Goal: Task Accomplishment & Management: Use online tool/utility

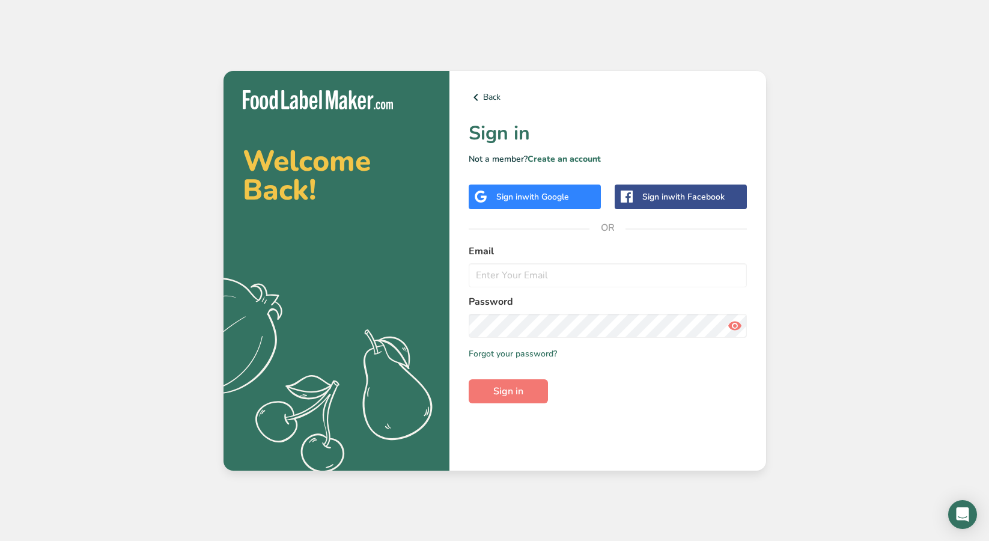
click at [563, 197] on span "with Google" at bounding box center [545, 196] width 47 height 11
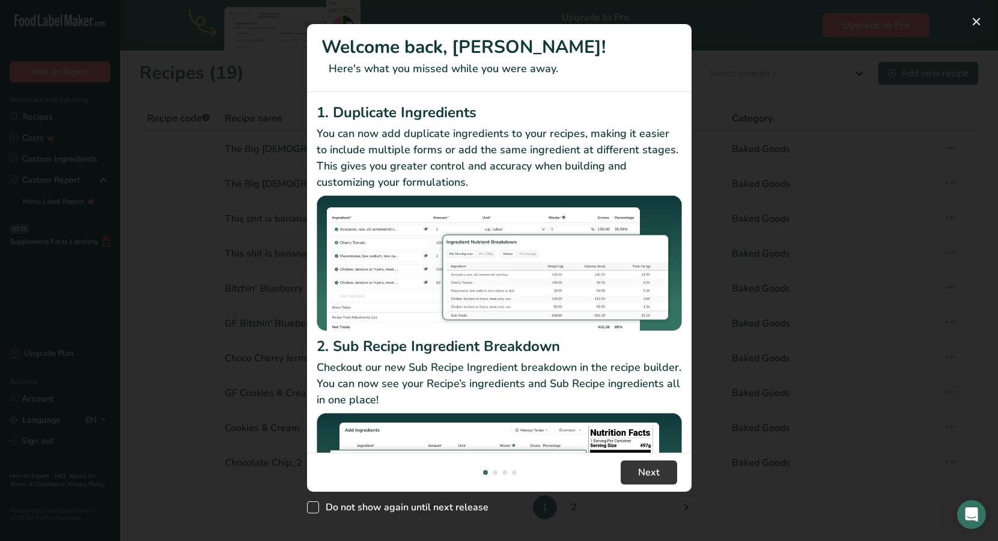
click at [458, 505] on span "Do not show again until next release" at bounding box center [404, 507] width 170 height 12
click at [315, 505] on input "Do not show again until next release" at bounding box center [311, 507] width 8 height 8
checkbox input "true"
click at [659, 473] on button "Next" at bounding box center [649, 472] width 57 height 24
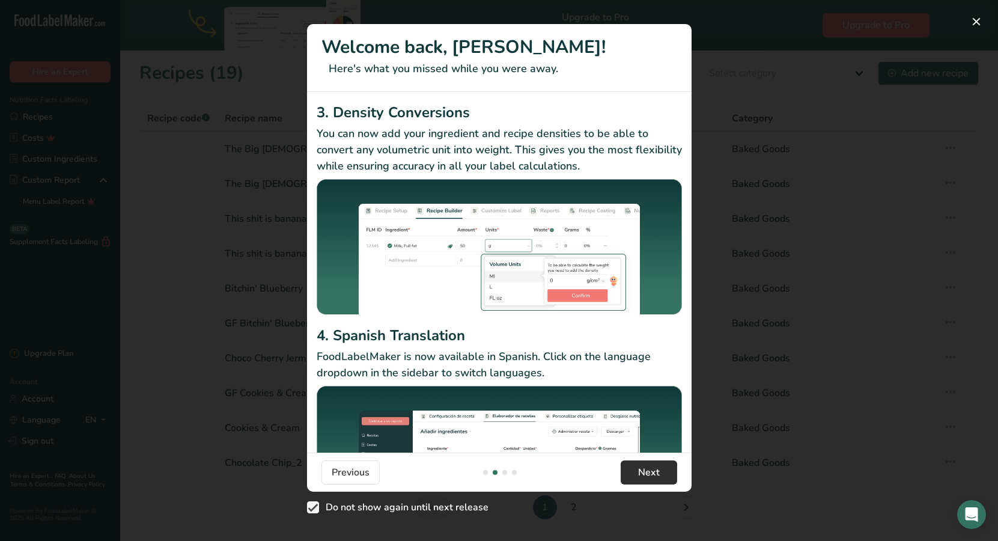
click at [659, 473] on button "Next" at bounding box center [649, 472] width 57 height 24
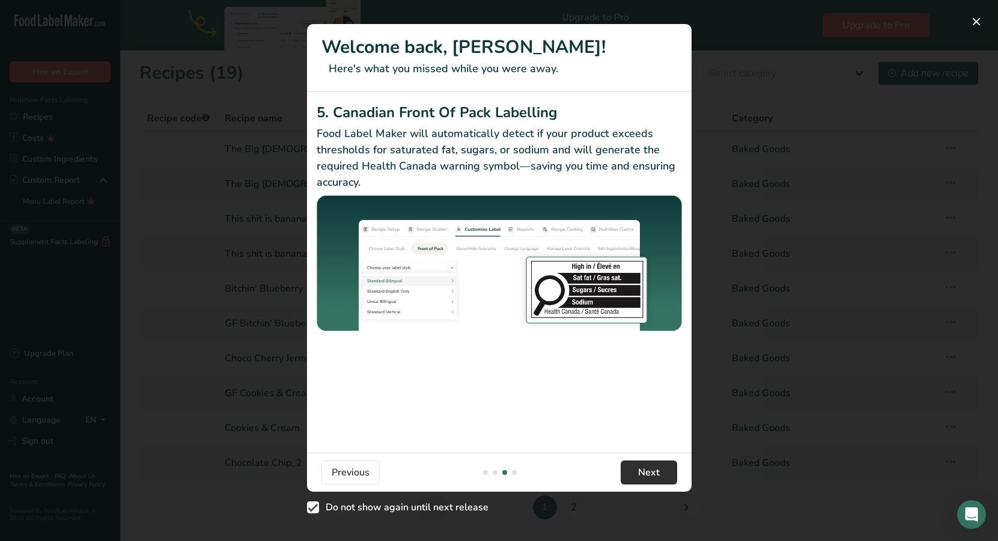
click at [659, 473] on button "Next" at bounding box center [649, 472] width 57 height 24
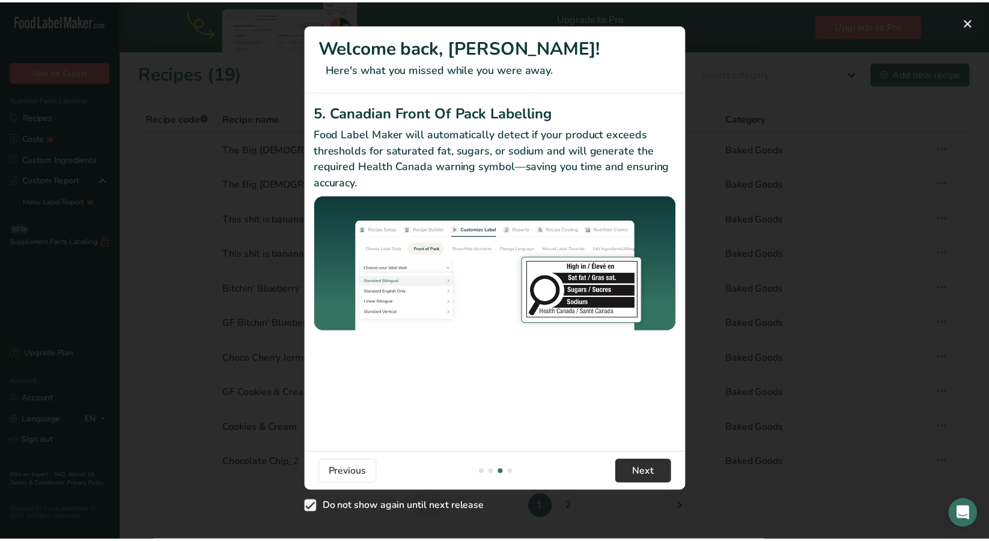
scroll to position [0, 1154]
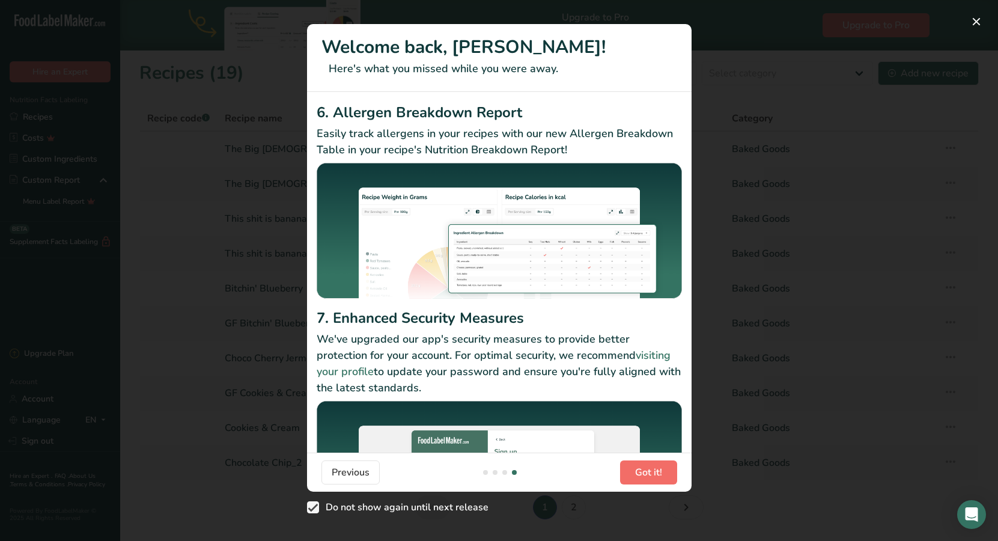
click at [659, 473] on span "Got it!" at bounding box center [648, 472] width 27 height 14
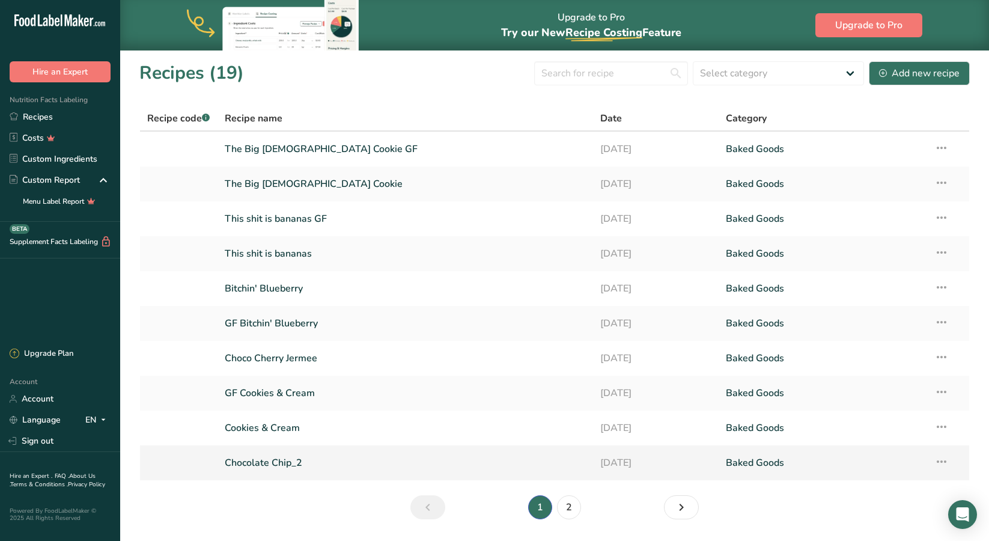
click at [947, 462] on icon at bounding box center [942, 462] width 14 height 22
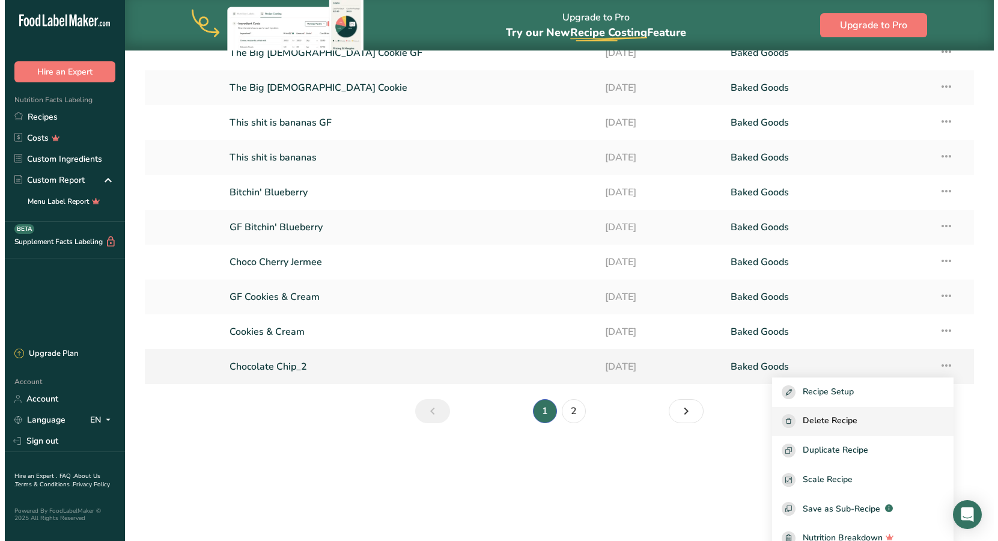
scroll to position [97, 0]
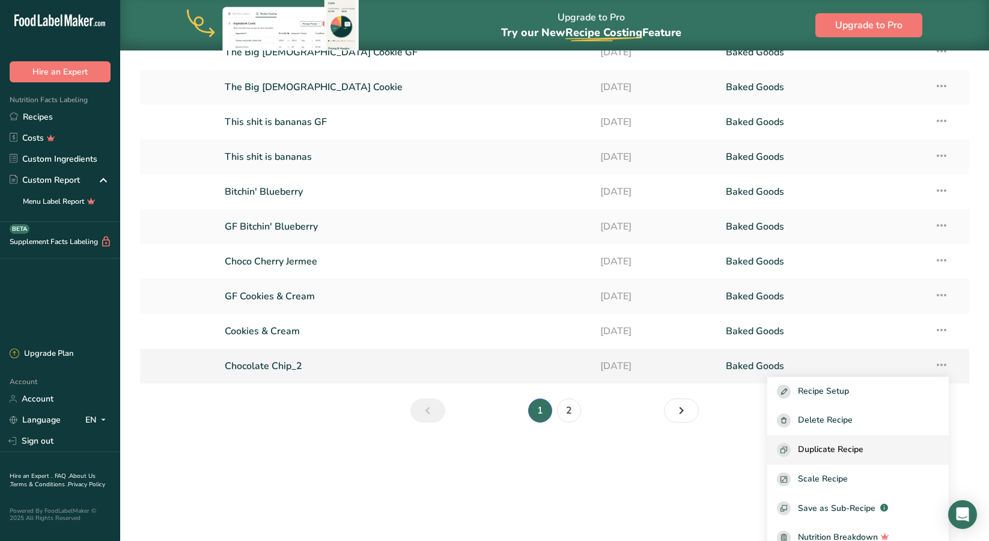
click at [864, 452] on span "Duplicate Recipe" at bounding box center [831, 450] width 66 height 14
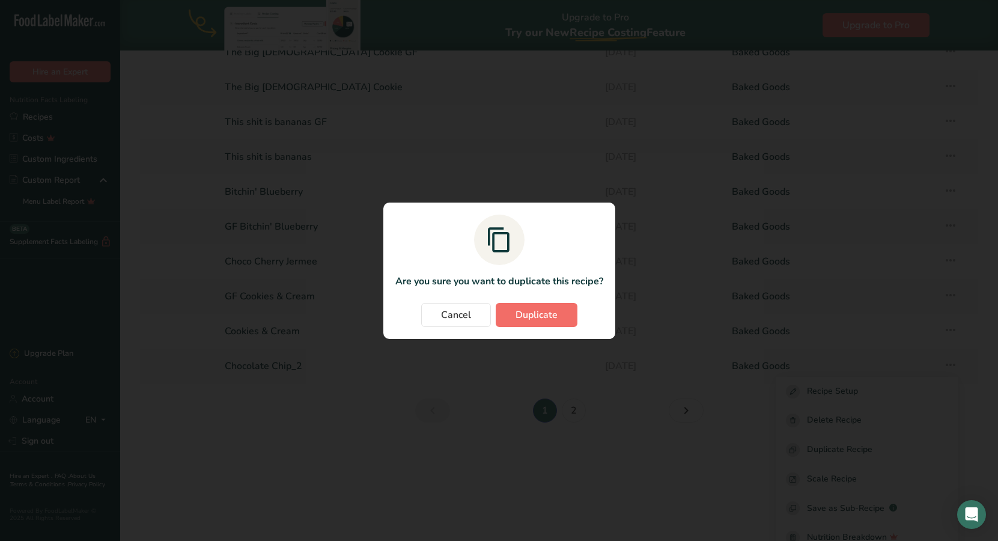
click at [543, 322] on span "Duplicate" at bounding box center [537, 315] width 42 height 14
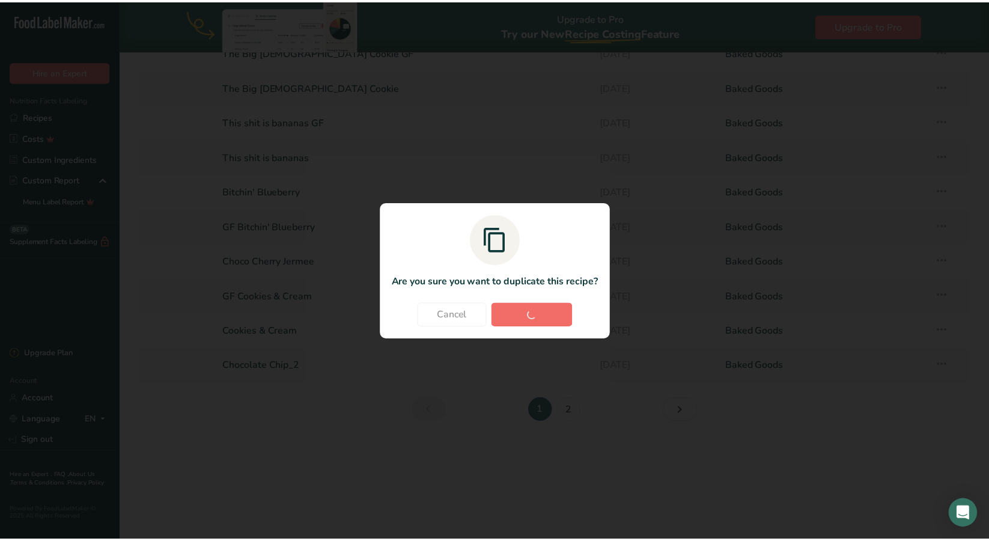
scroll to position [0, 0]
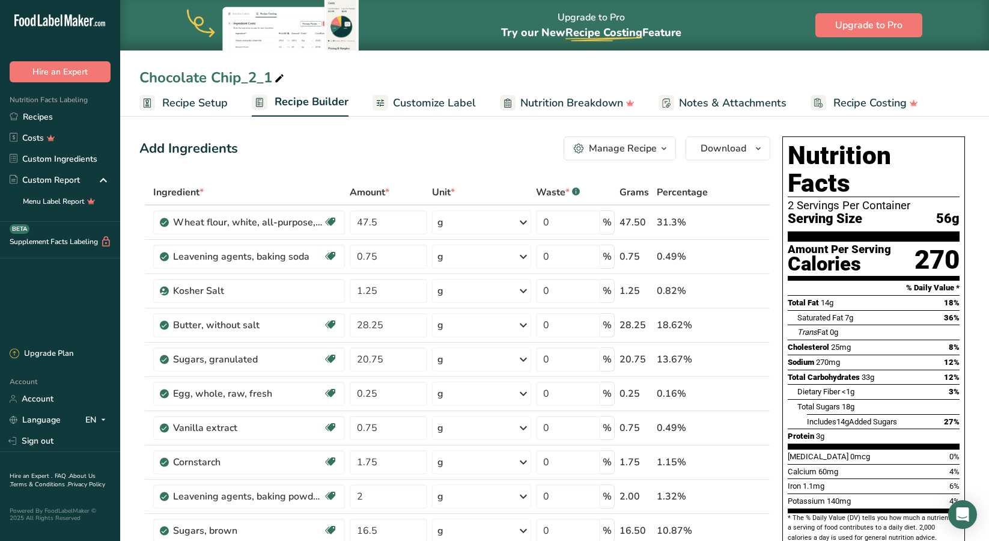
click at [183, 154] on div "Add Ingredients" at bounding box center [188, 149] width 99 height 20
click at [281, 76] on icon at bounding box center [279, 78] width 11 height 17
click at [245, 81] on input "Chocolate Chip_2_1" at bounding box center [554, 78] width 831 height 22
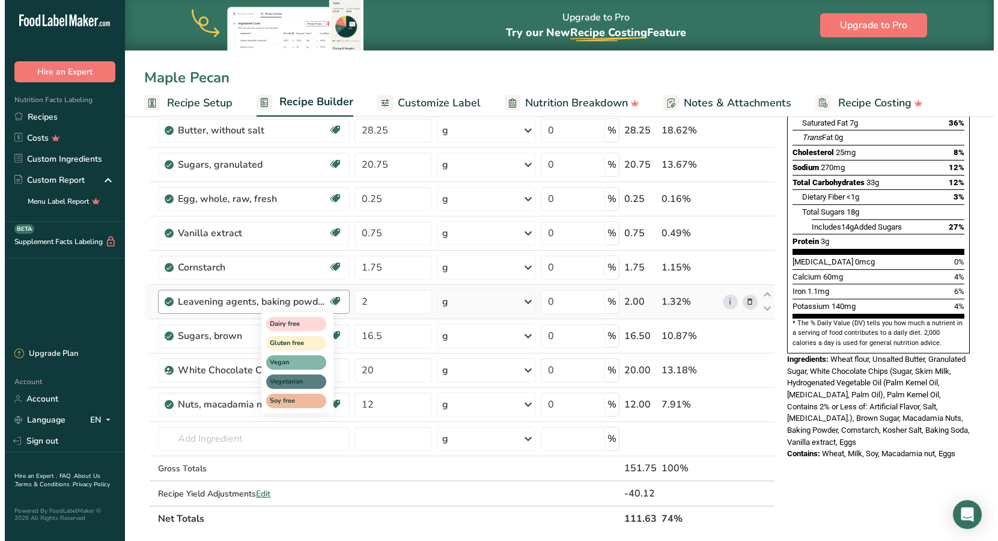
scroll to position [208, 0]
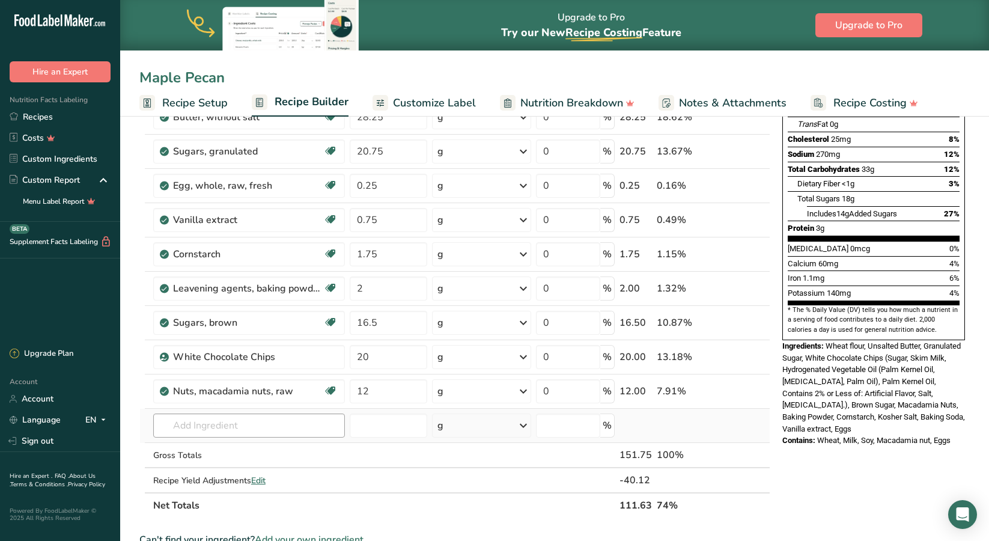
type input "Maple Pecan"
click at [233, 421] on input "text" at bounding box center [249, 426] width 192 height 24
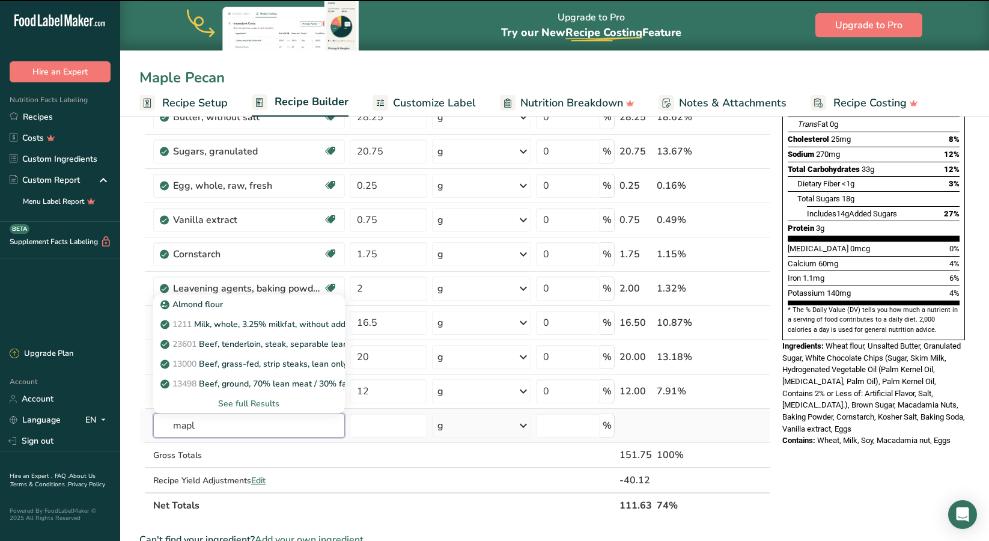
type input "maple"
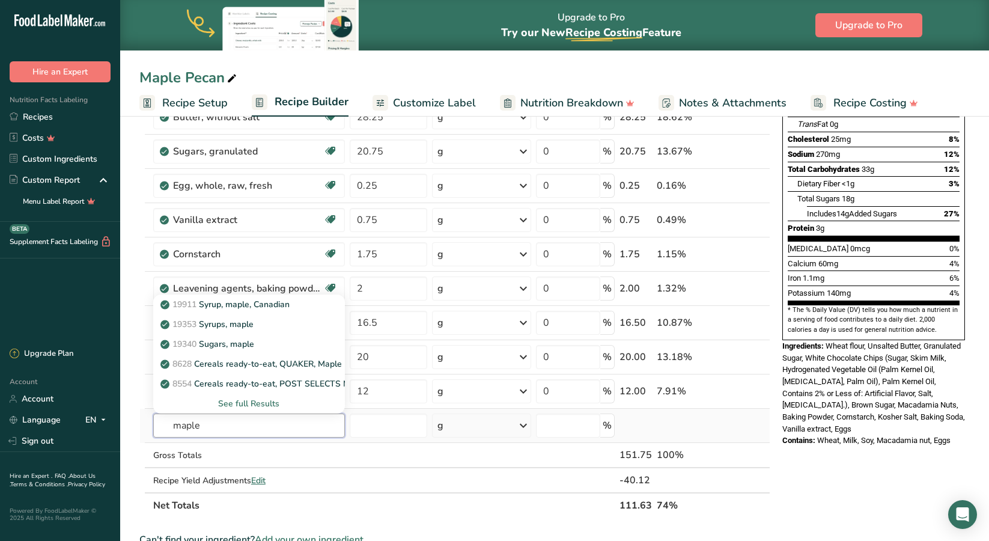
type input "maple"
click at [269, 403] on div "See full Results" at bounding box center [249, 403] width 173 height 13
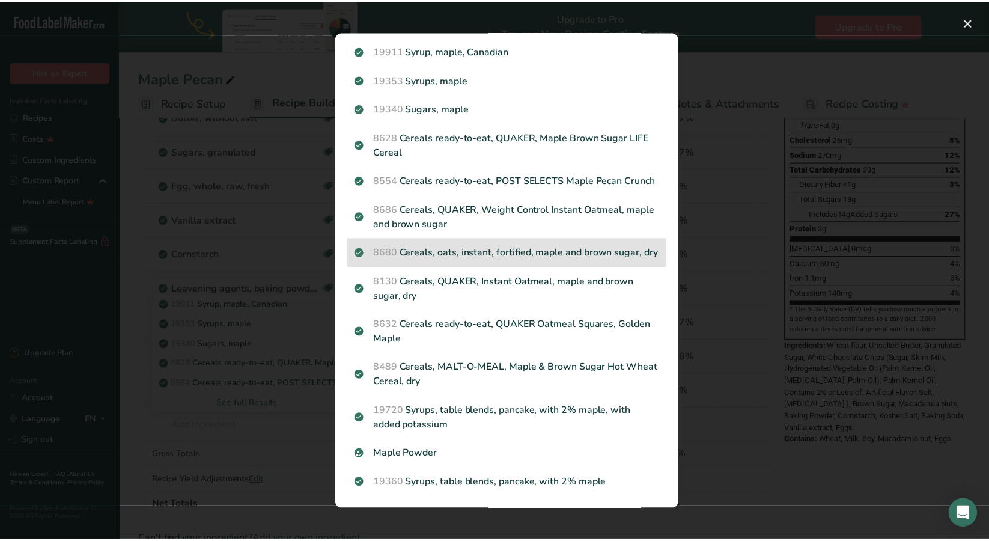
scroll to position [60, 0]
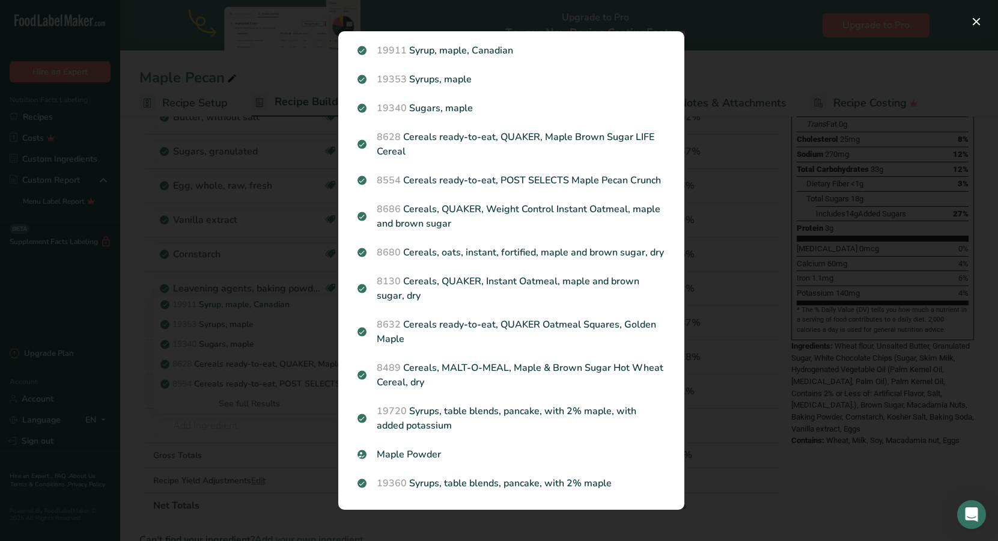
click at [738, 427] on div "Search results modal" at bounding box center [499, 270] width 998 height 541
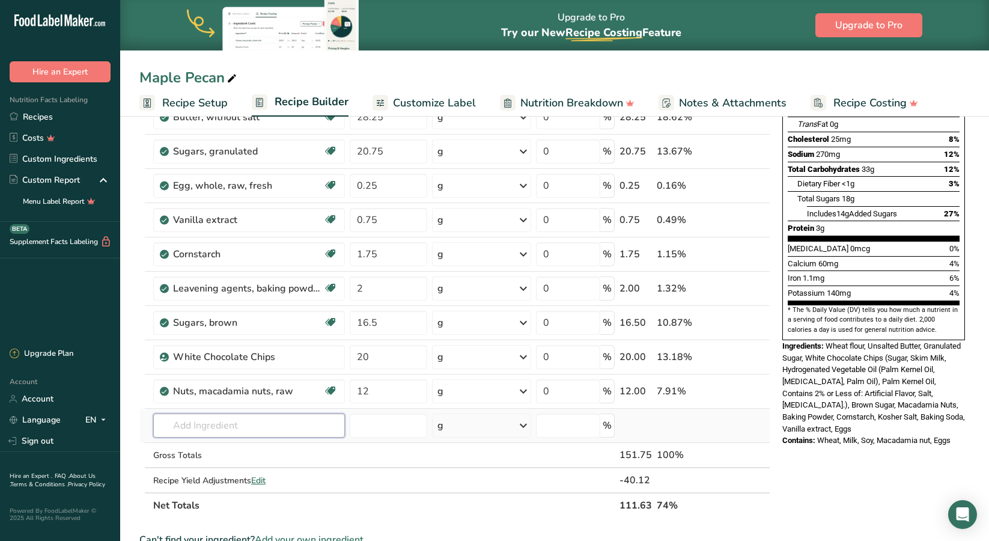
click at [227, 430] on input "text" at bounding box center [249, 426] width 192 height 24
type input "maple extract"
click at [227, 403] on div "Add your own ingredient" at bounding box center [249, 403] width 173 height 13
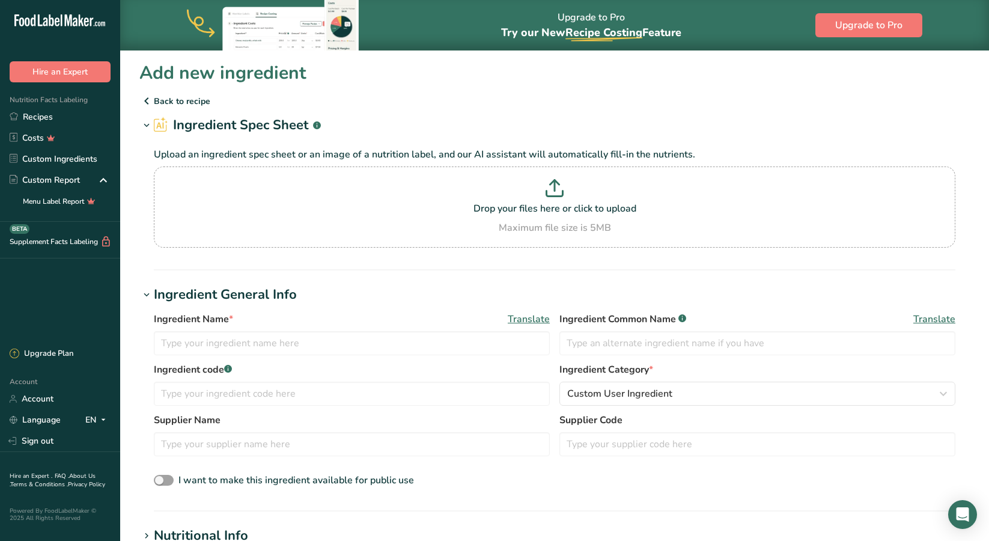
click at [186, 101] on p "Back to recipe" at bounding box center [554, 101] width 831 height 14
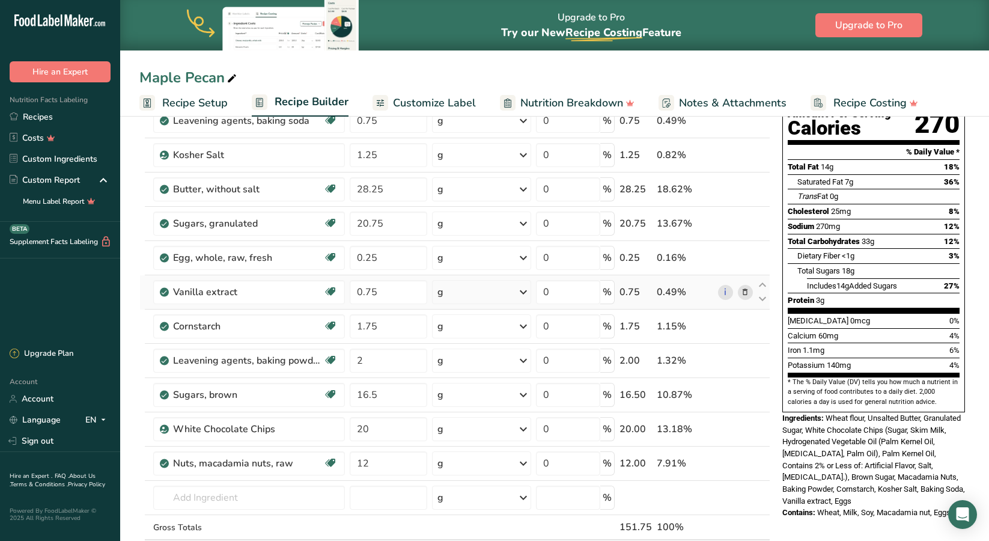
scroll to position [139, 0]
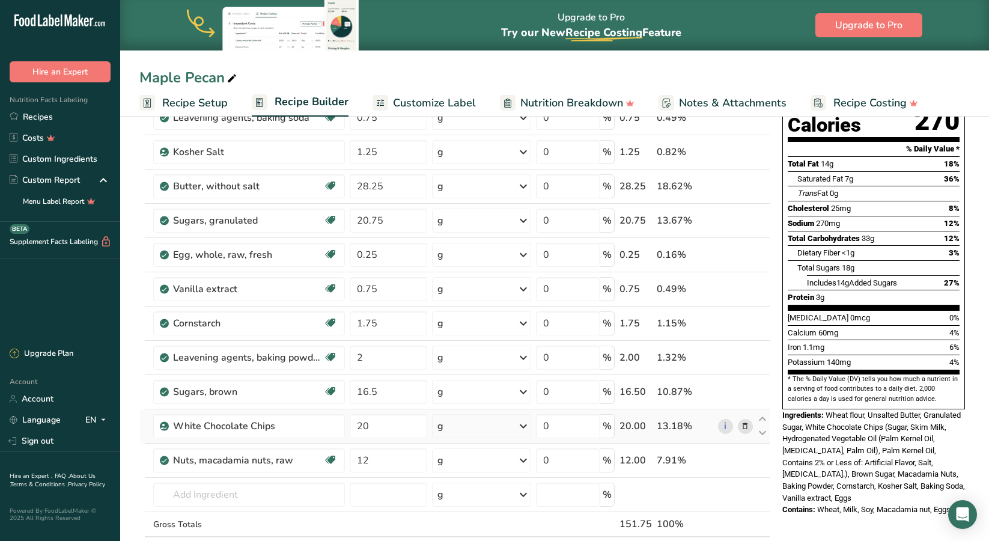
click at [748, 427] on icon at bounding box center [745, 426] width 8 height 13
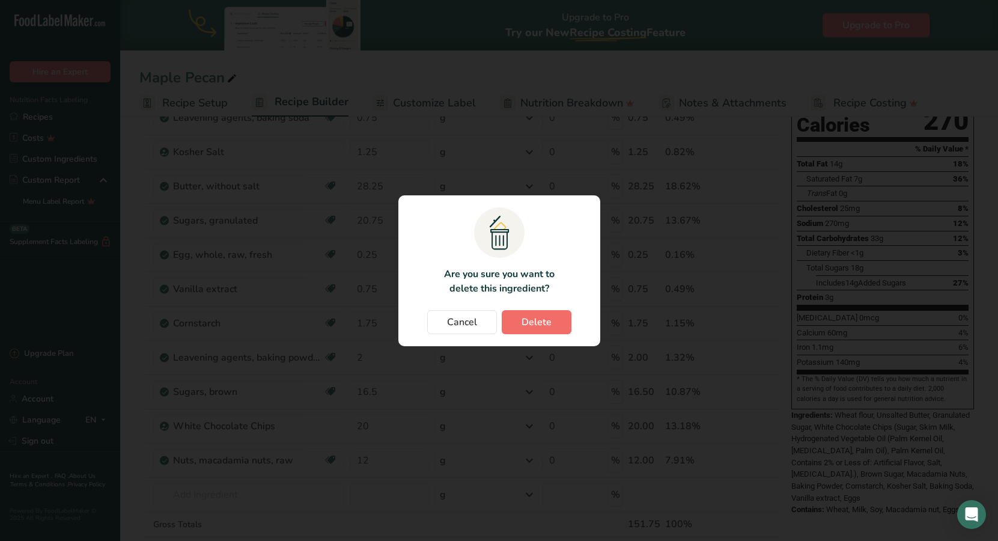
click at [533, 315] on span "Delete" at bounding box center [537, 322] width 30 height 14
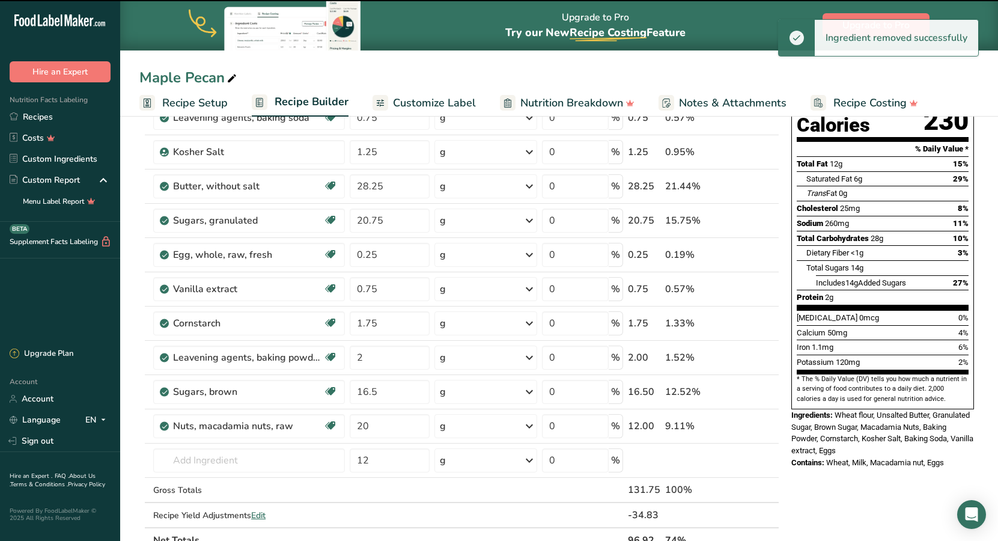
type input "12"
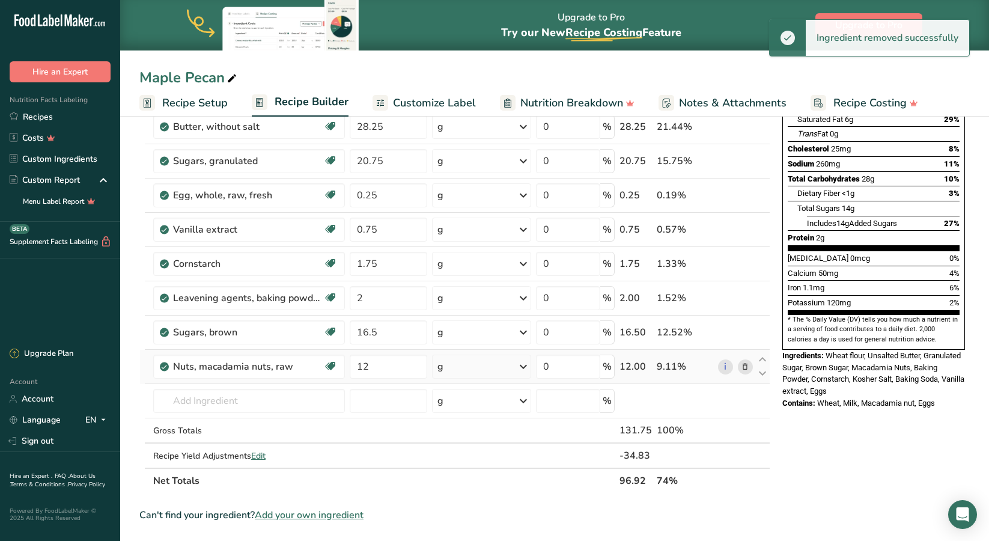
scroll to position [204, 0]
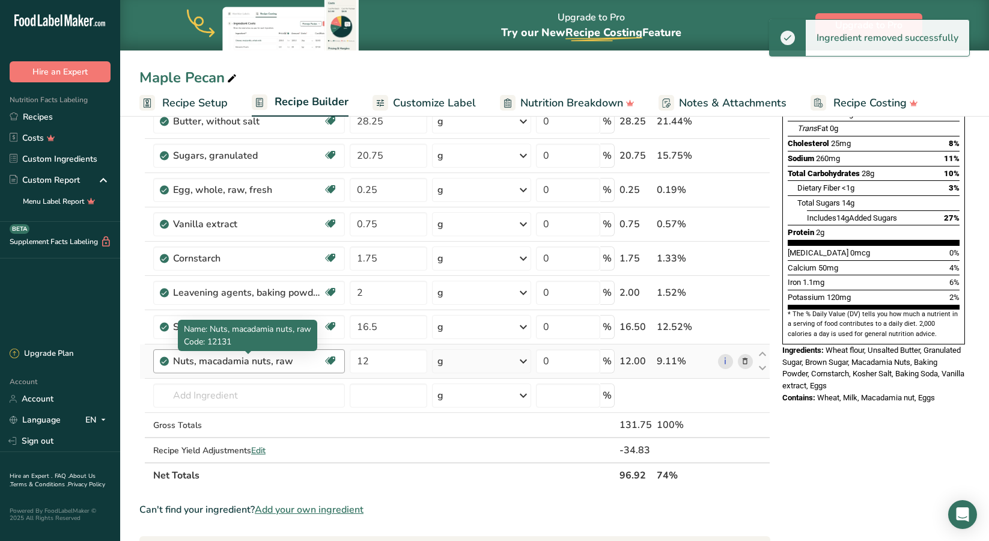
click at [242, 364] on div "Nuts, macadamia nuts, raw" at bounding box center [248, 361] width 150 height 14
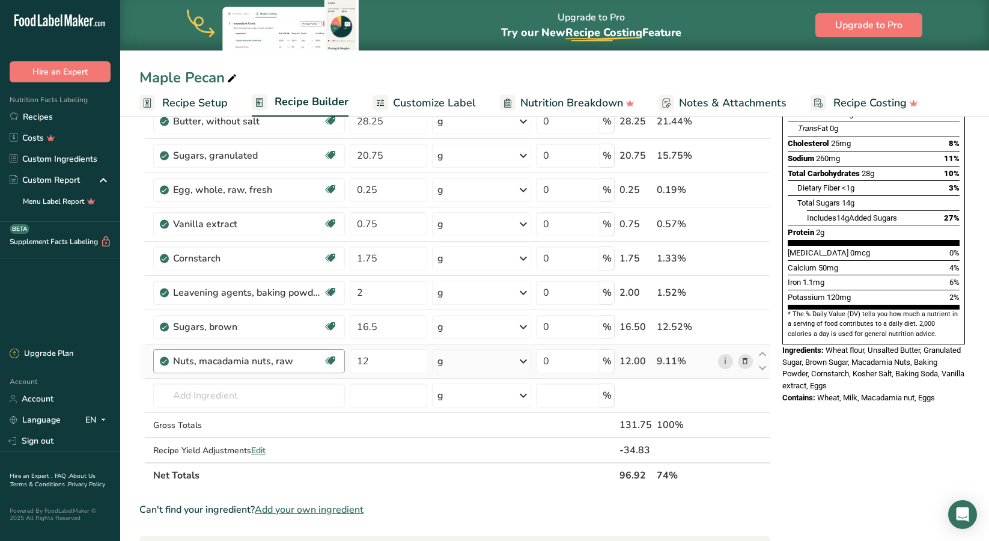
click at [242, 364] on div "Nuts, macadamia nuts, raw" at bounding box center [248, 361] width 150 height 14
click at [220, 399] on input "text" at bounding box center [249, 396] width 192 height 24
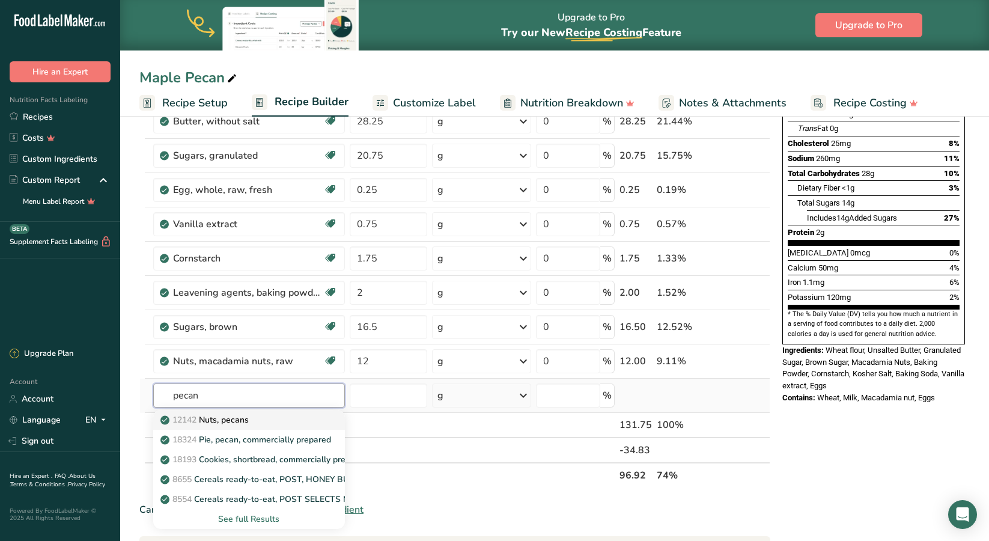
type input "pecan"
click at [256, 422] on div "12142 Nuts, pecans" at bounding box center [239, 420] width 153 height 13
type input "Nuts, pecans"
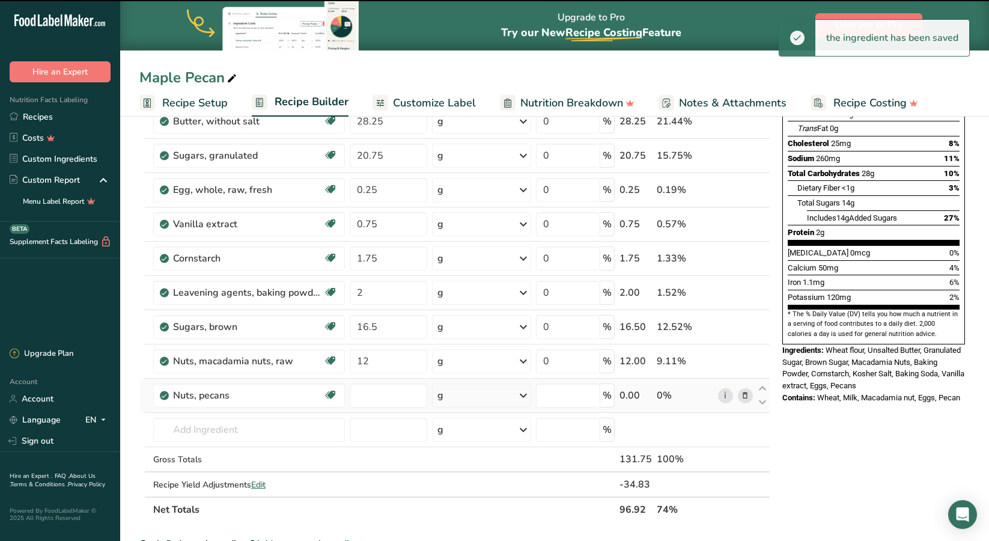
type input "0"
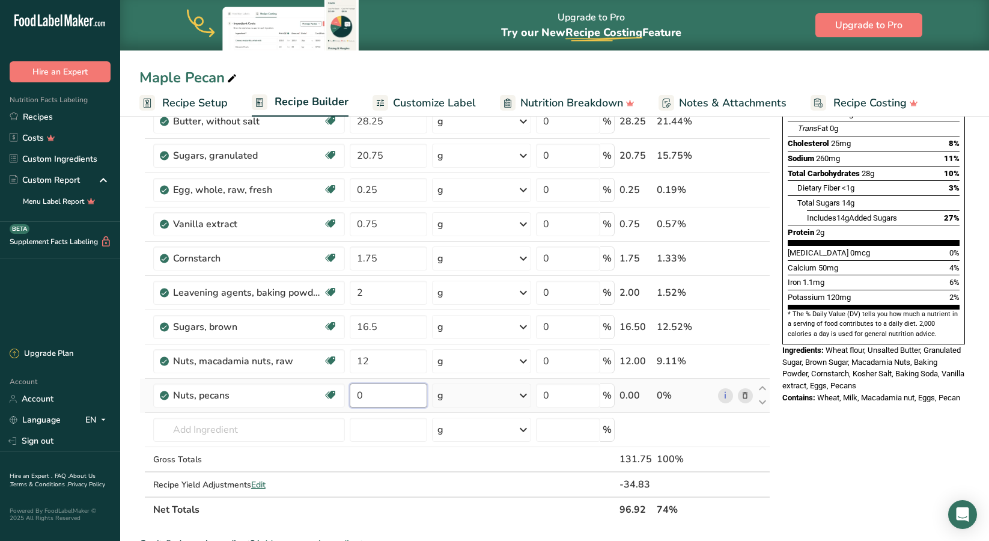
click at [382, 390] on input "0" at bounding box center [389, 396] width 78 height 24
type input "16.6"
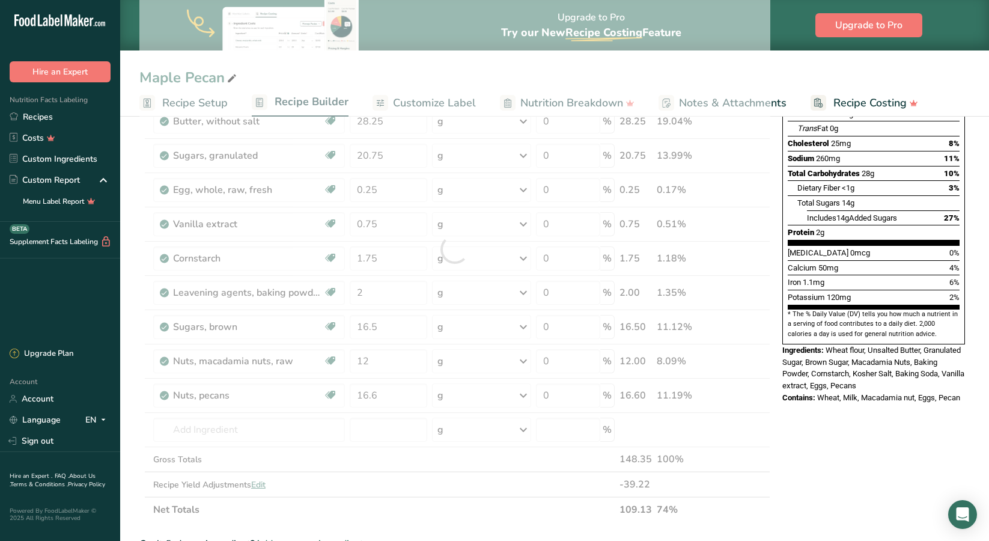
click at [867, 404] on div "Nutrition Facts 2 Servings Per Container Serving Size 48g Amount Per Serving Ca…" at bounding box center [874, 416] width 192 height 977
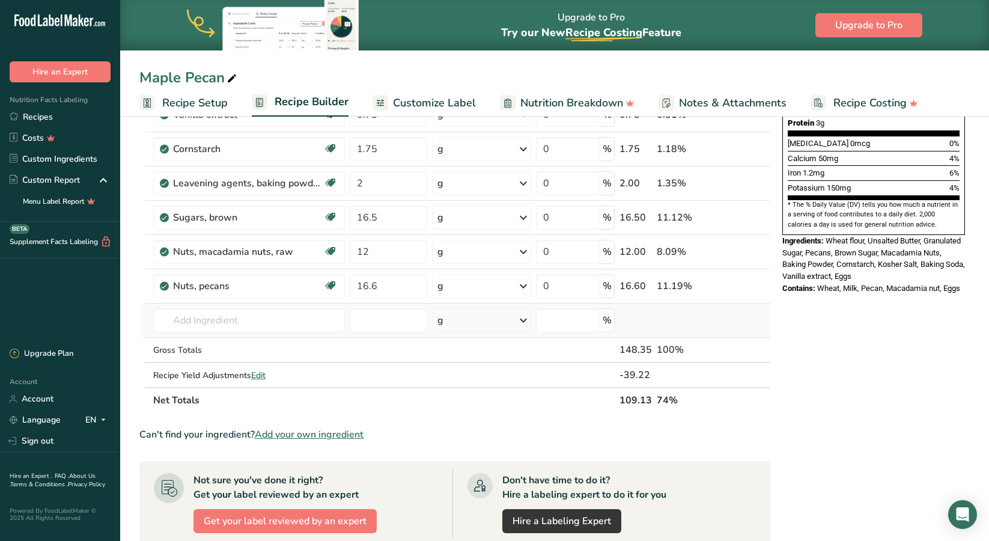
scroll to position [313, 0]
click at [641, 373] on div "-39.22" at bounding box center [636, 375] width 32 height 14
click at [634, 393] on th "109.13" at bounding box center [635, 400] width 37 height 25
click at [655, 349] on td "100%" at bounding box center [685, 350] width 61 height 25
click at [260, 376] on span "Edit" at bounding box center [258, 375] width 14 height 11
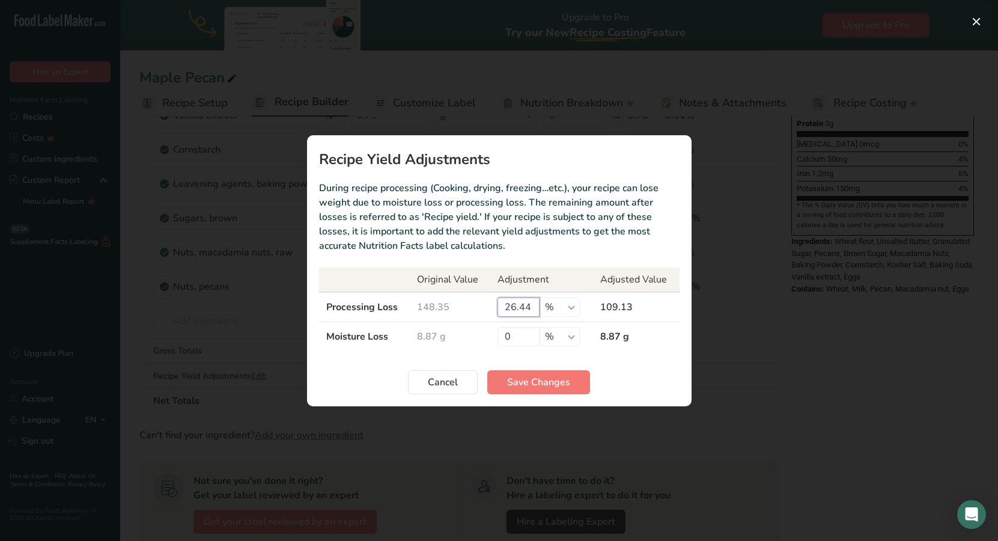
click at [525, 307] on input "26.44" at bounding box center [519, 307] width 42 height 19
type input "27"
click at [573, 386] on button "Save Changes" at bounding box center [539, 382] width 103 height 24
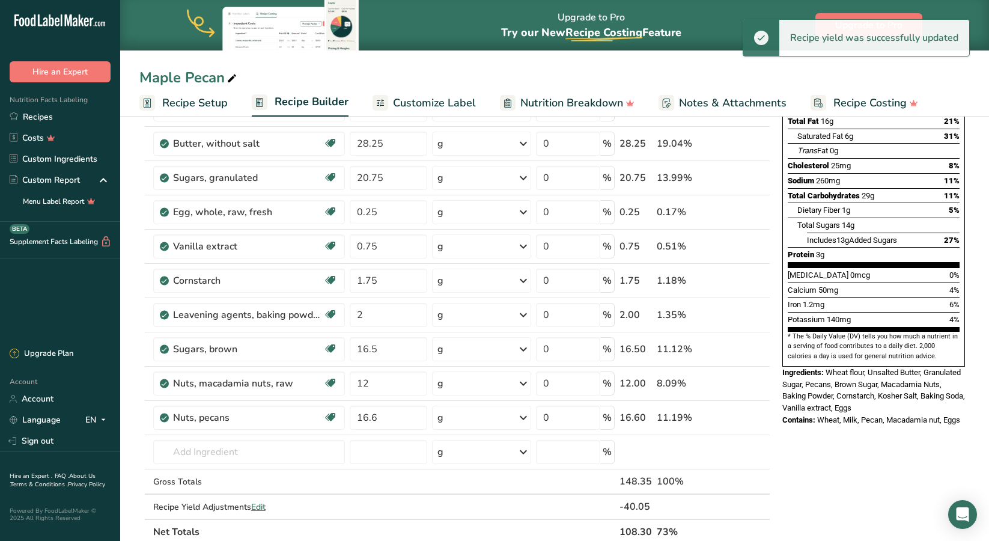
scroll to position [328, 0]
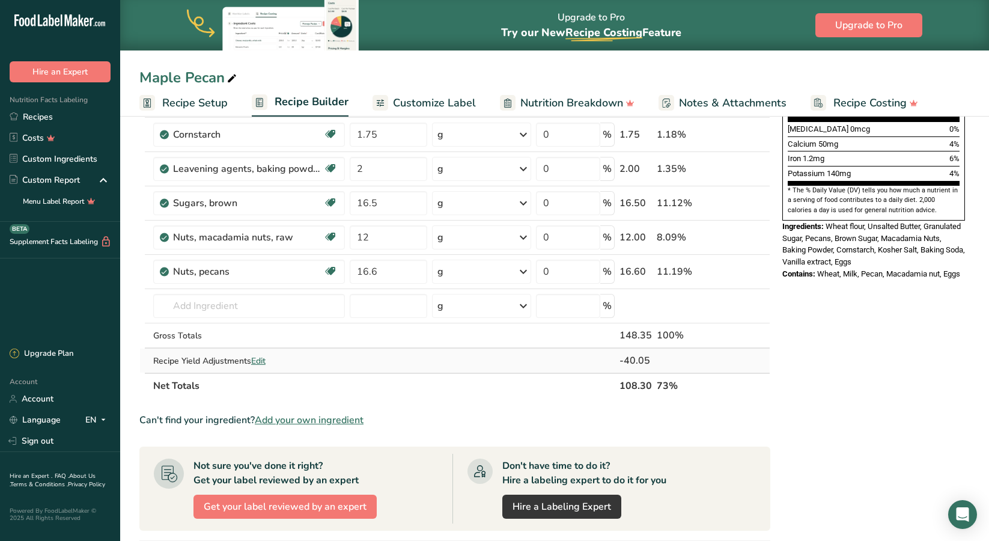
click at [260, 359] on span "Edit" at bounding box center [258, 360] width 14 height 11
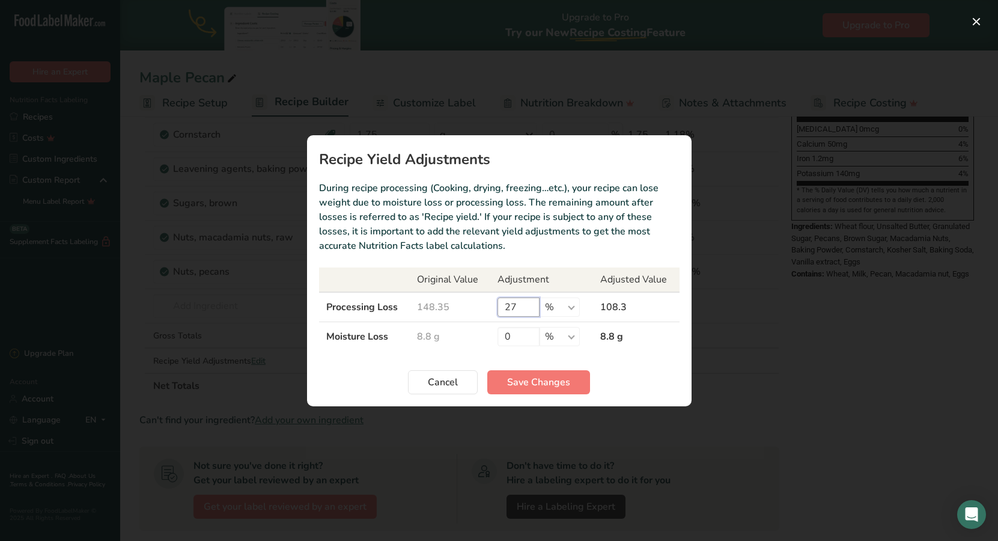
click at [518, 305] on input "27" at bounding box center [519, 307] width 42 height 19
type input "26.8"
click at [568, 383] on span "Save Changes" at bounding box center [538, 382] width 63 height 14
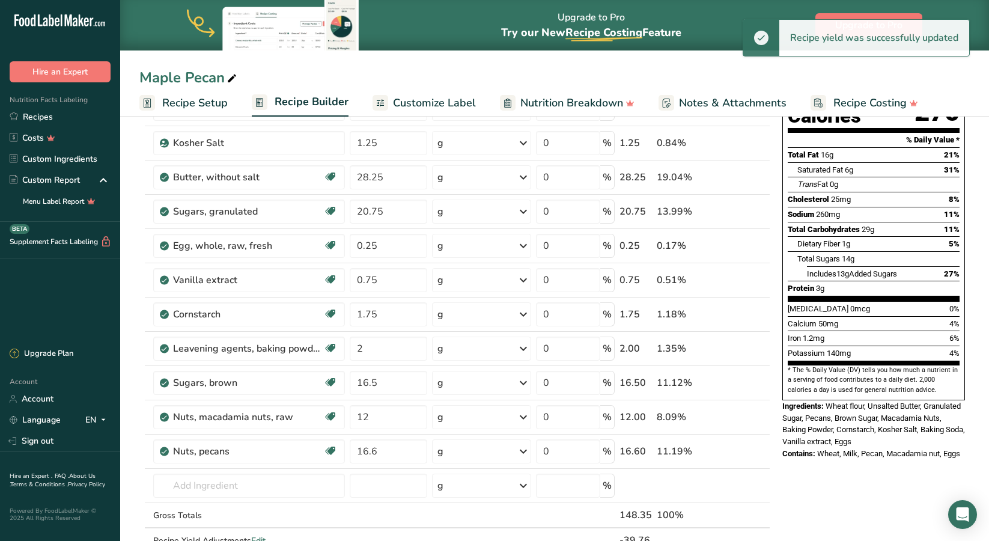
scroll to position [290, 0]
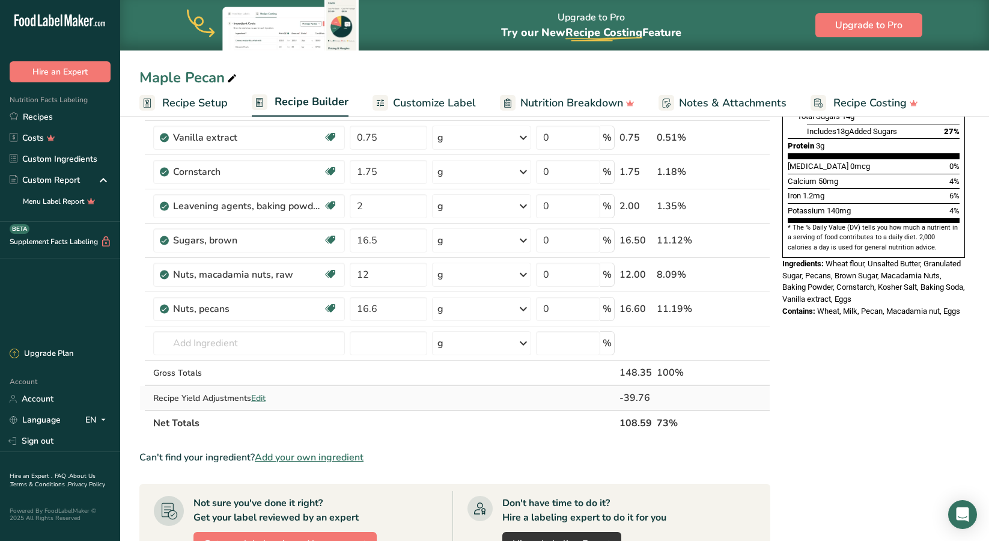
click at [257, 397] on span "Edit" at bounding box center [258, 398] width 14 height 11
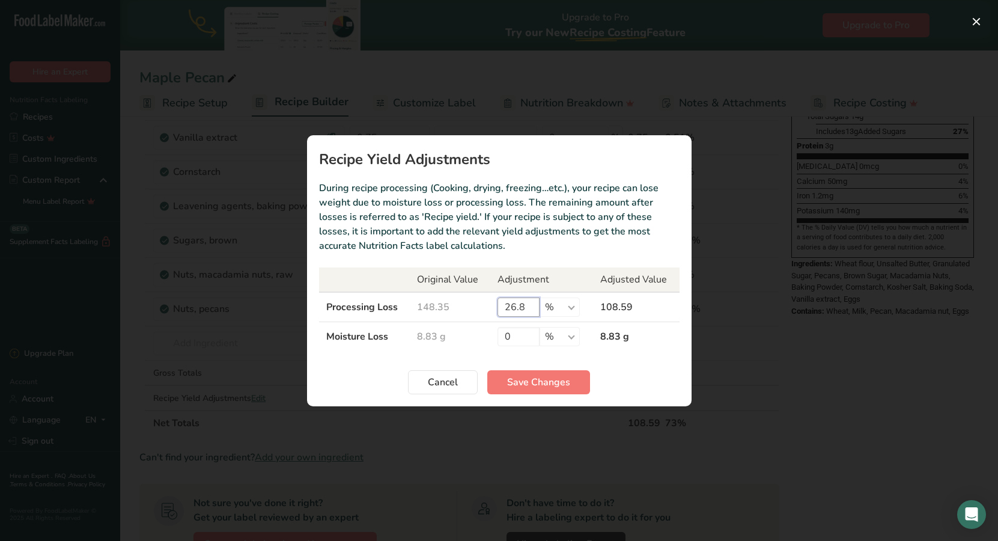
click at [523, 306] on input "26.8" at bounding box center [519, 307] width 42 height 19
type input "26"
click at [564, 379] on span "Save Changes" at bounding box center [538, 382] width 63 height 14
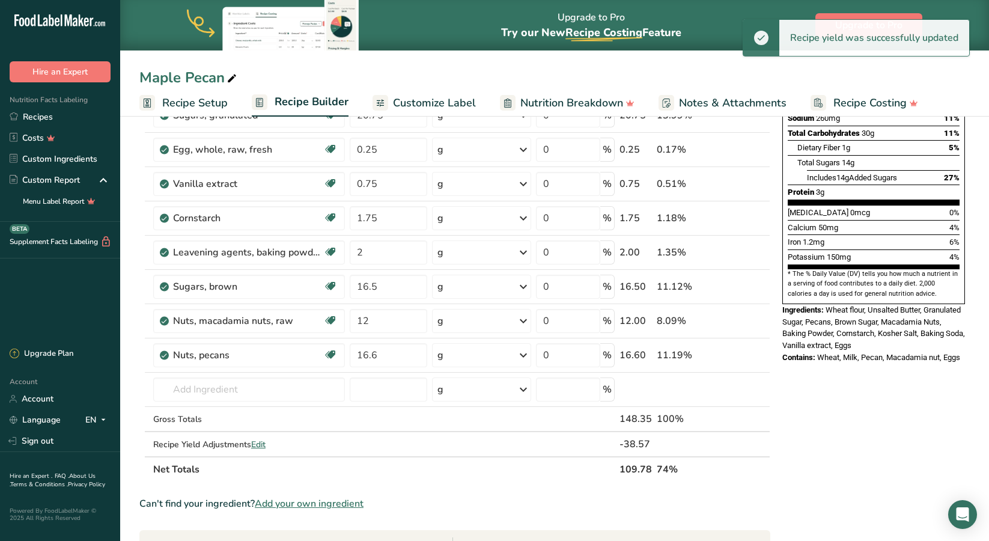
scroll to position [338, 0]
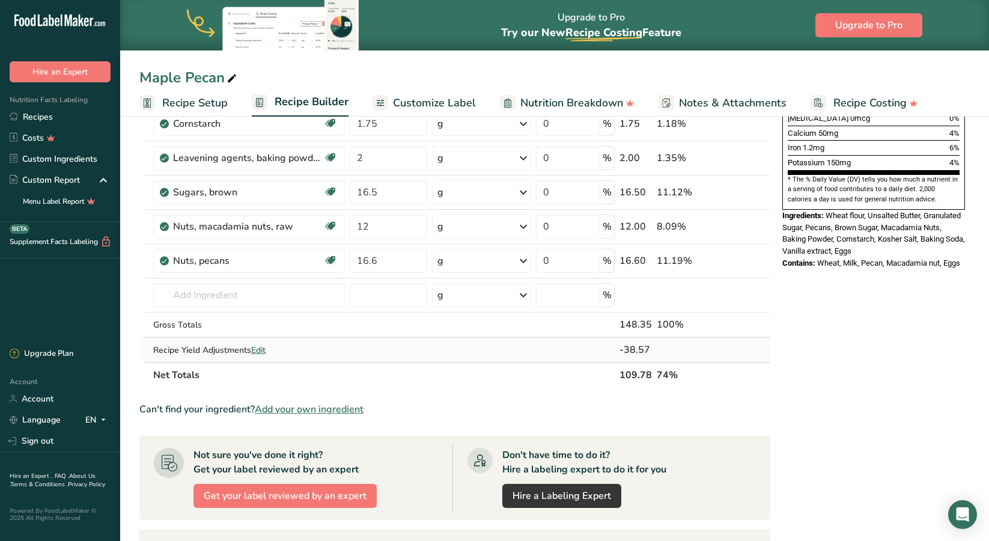
click at [255, 353] on span "Edit" at bounding box center [258, 349] width 14 height 11
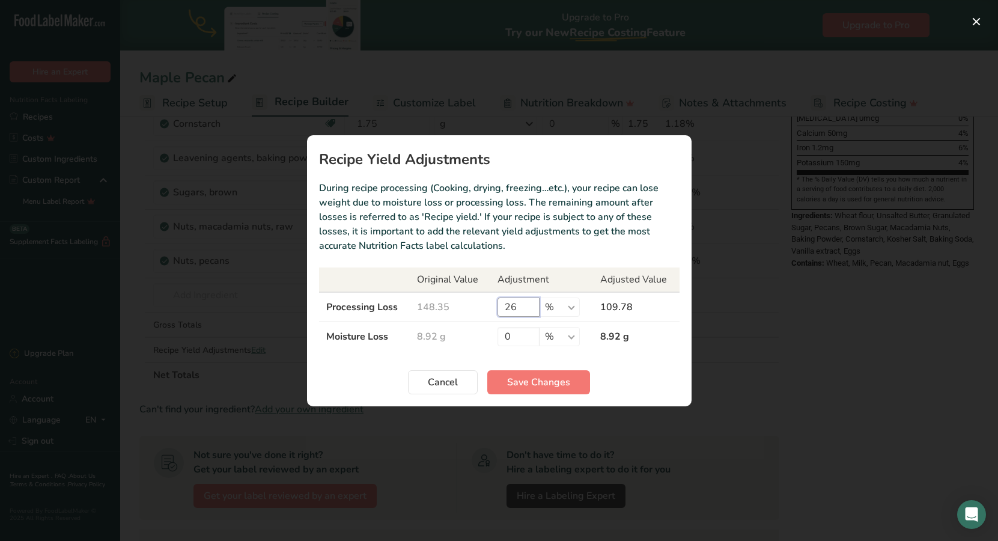
click at [528, 307] on input "26" at bounding box center [519, 307] width 42 height 19
type input "25.5"
click at [548, 387] on span "Save Changes" at bounding box center [538, 382] width 63 height 14
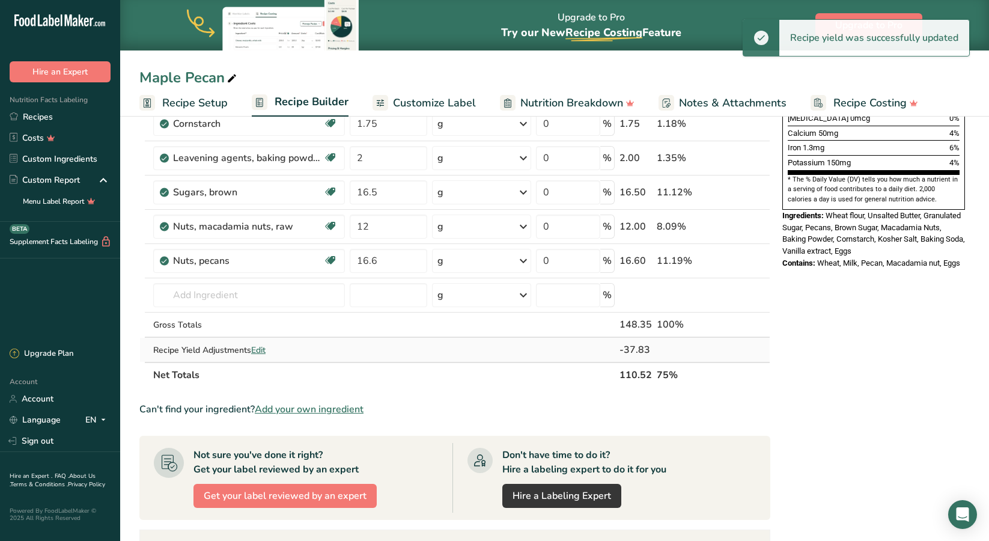
click at [264, 352] on span "Edit" at bounding box center [258, 349] width 14 height 11
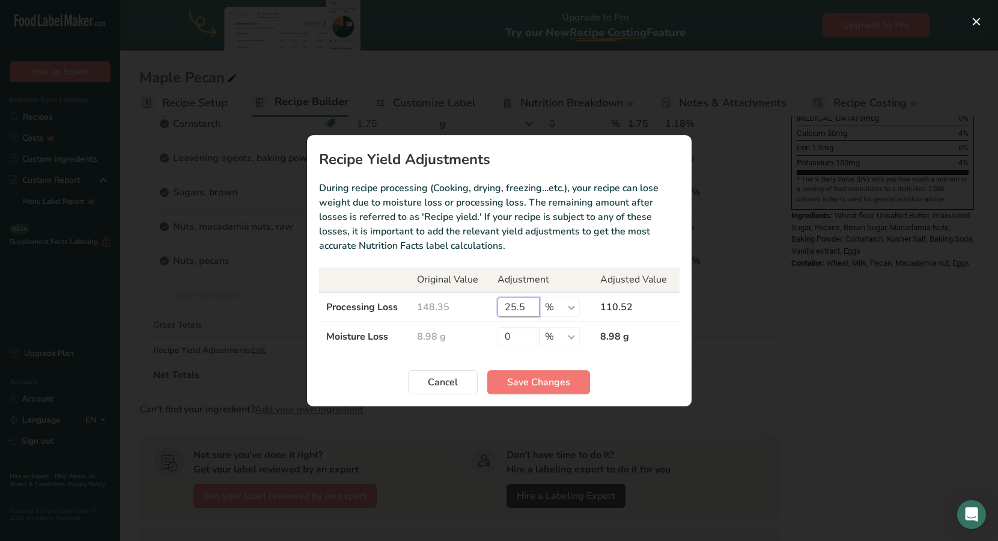
click at [528, 303] on input "25.5" at bounding box center [519, 307] width 42 height 19
type input "25"
click at [572, 392] on button "Save Changes" at bounding box center [539, 382] width 103 height 24
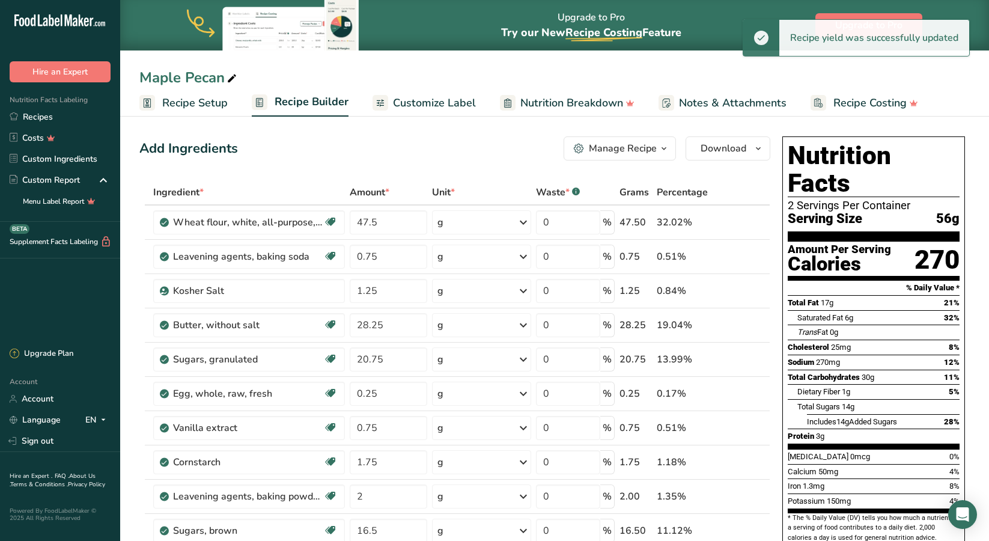
scroll to position [0, 0]
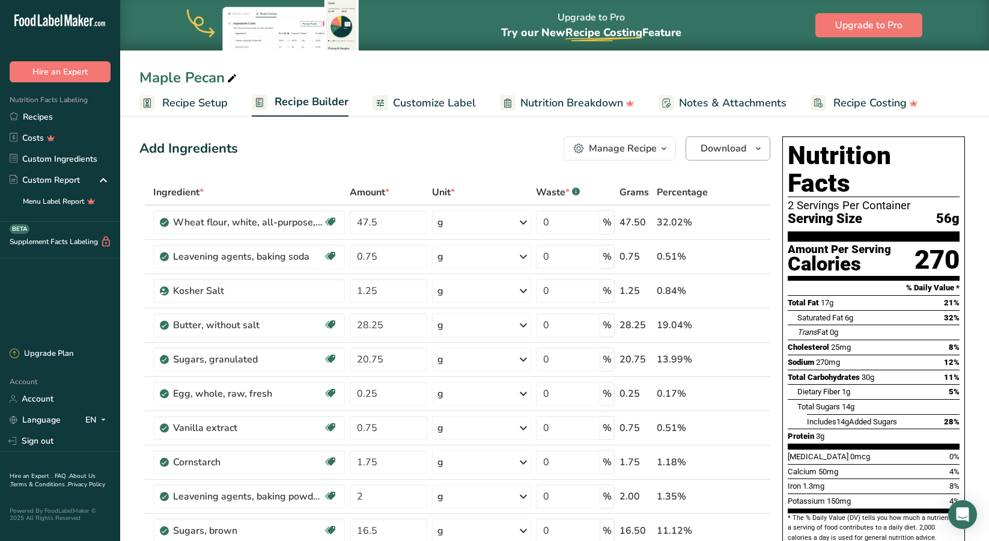
click at [740, 154] on span "Download" at bounding box center [724, 148] width 46 height 14
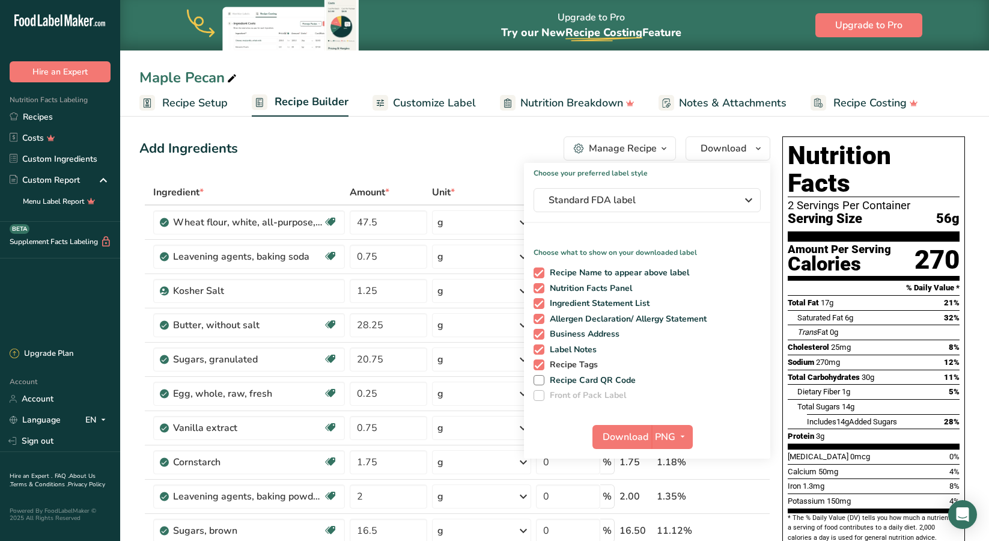
click at [569, 363] on span "Recipe Tags" at bounding box center [572, 364] width 54 height 11
click at [542, 363] on input "Recipe Tags" at bounding box center [538, 365] width 8 height 8
checkbox input "false"
click at [569, 347] on span "Label Notes" at bounding box center [571, 349] width 53 height 11
click at [542, 347] on input "Label Notes" at bounding box center [538, 350] width 8 height 8
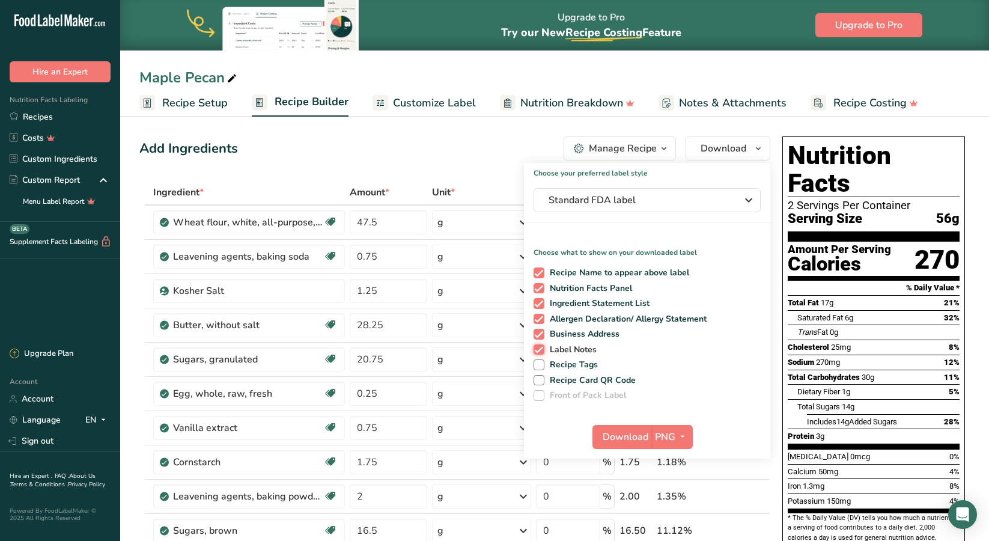
checkbox input "false"
click at [569, 337] on span "Business Address" at bounding box center [583, 334] width 76 height 11
click at [542, 337] on input "Business Address" at bounding box center [538, 334] width 8 height 8
checkbox input "false"
click at [569, 324] on span "Allergen Declaration/ Allergy Statement" at bounding box center [626, 319] width 163 height 11
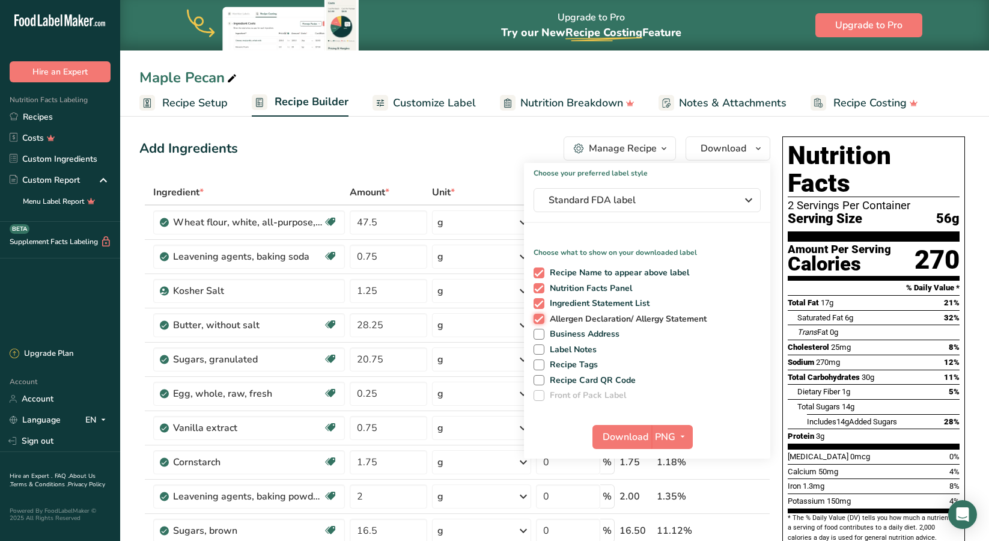
click at [542, 323] on input "Allergen Declaration/ Allergy Statement" at bounding box center [538, 319] width 8 height 8
checkbox input "false"
click at [573, 309] on span "Ingredient Statement List" at bounding box center [598, 303] width 106 height 11
click at [542, 307] on input "Ingredient Statement List" at bounding box center [538, 303] width 8 height 8
checkbox input "false"
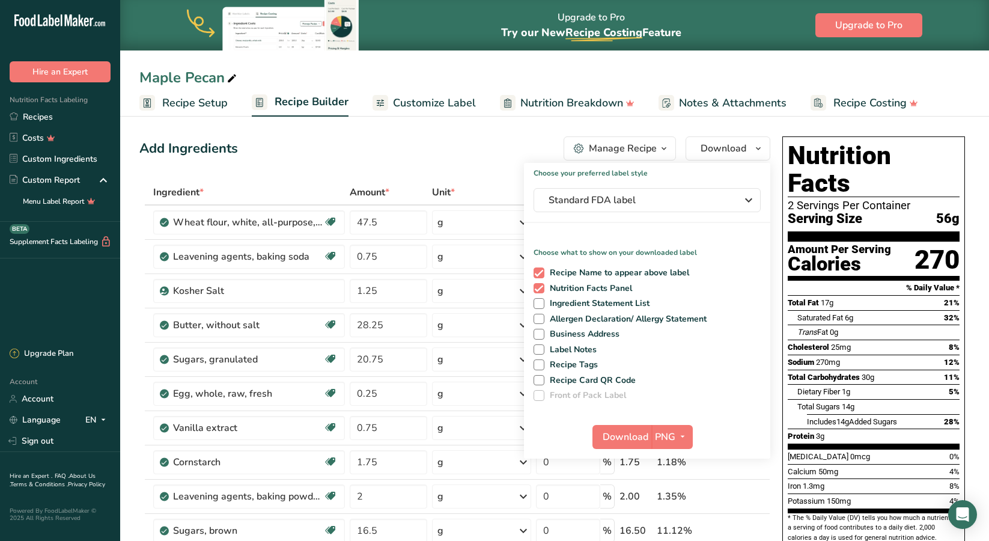
click at [604, 266] on div "Recipe Name to appear above label Nutrition Facts Panel Ingredient Statement Li…" at bounding box center [647, 332] width 246 height 138
click at [605, 274] on span "Recipe Name to appear above label" at bounding box center [617, 273] width 145 height 11
click at [542, 274] on input "Recipe Name to appear above label" at bounding box center [538, 273] width 8 height 8
checkbox input "false"
click at [676, 433] on span "button" at bounding box center [683, 437] width 14 height 14
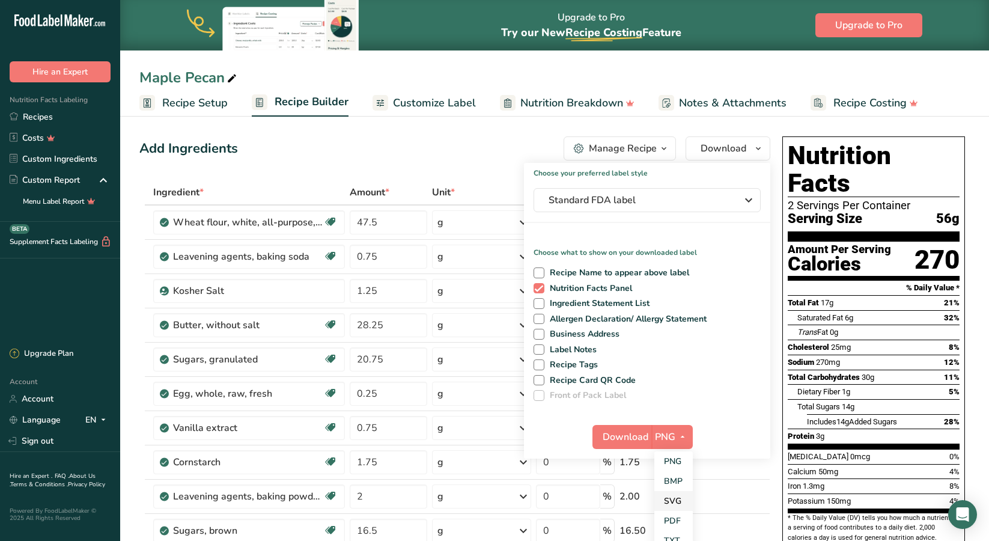
click at [677, 501] on link "SVG" at bounding box center [674, 501] width 38 height 20
click at [628, 444] on button "Download" at bounding box center [622, 437] width 59 height 24
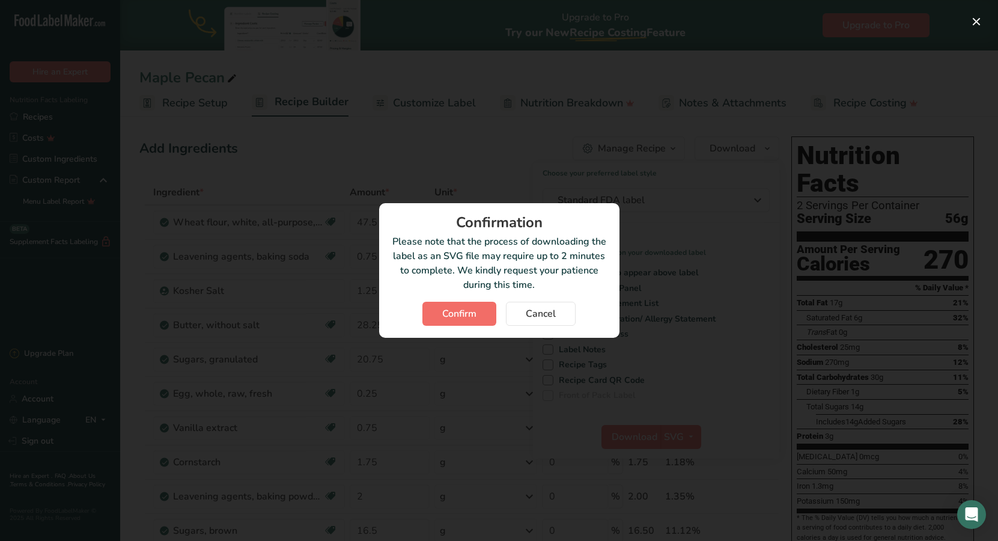
click at [452, 316] on span "Confirm" at bounding box center [459, 314] width 34 height 14
